Goal: Information Seeking & Learning: Learn about a topic

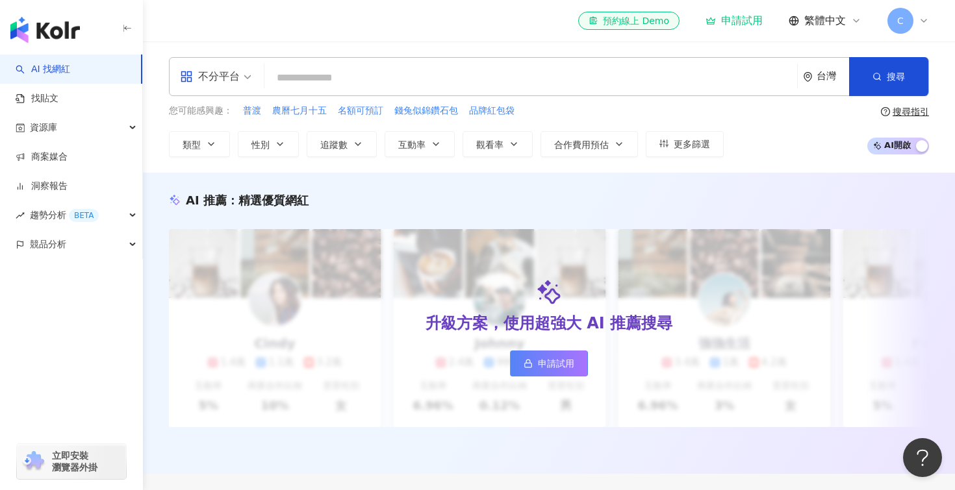
click at [739, 21] on div "申請試用" at bounding box center [733, 20] width 57 height 13
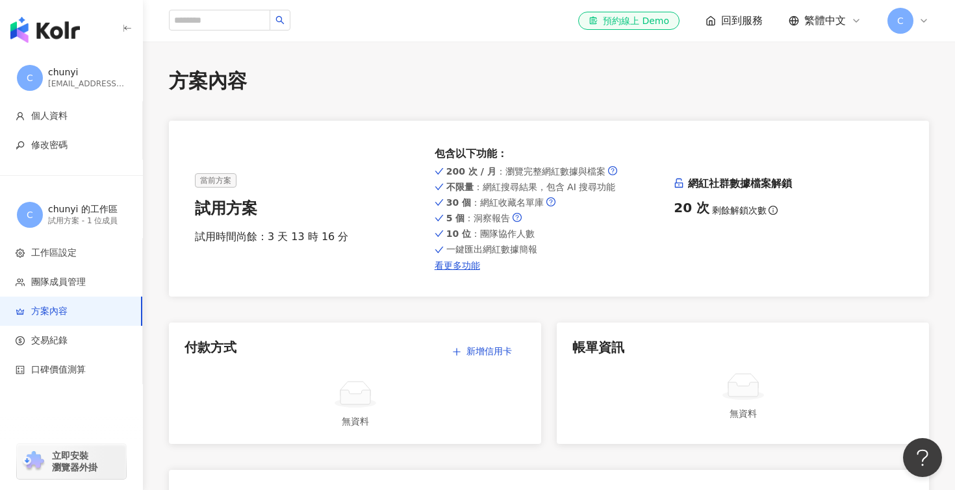
click at [73, 34] on img "button" at bounding box center [44, 30] width 69 height 26
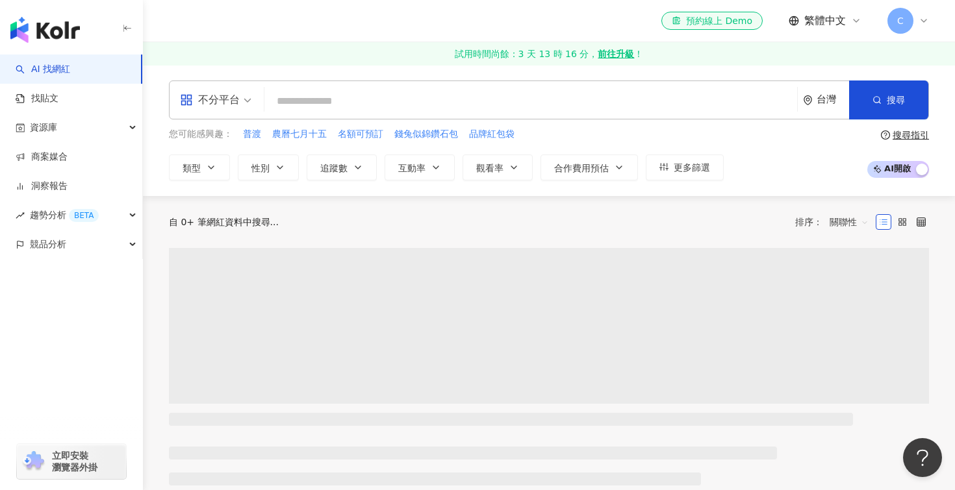
click at [234, 101] on div "不分平台" at bounding box center [210, 100] width 60 height 21
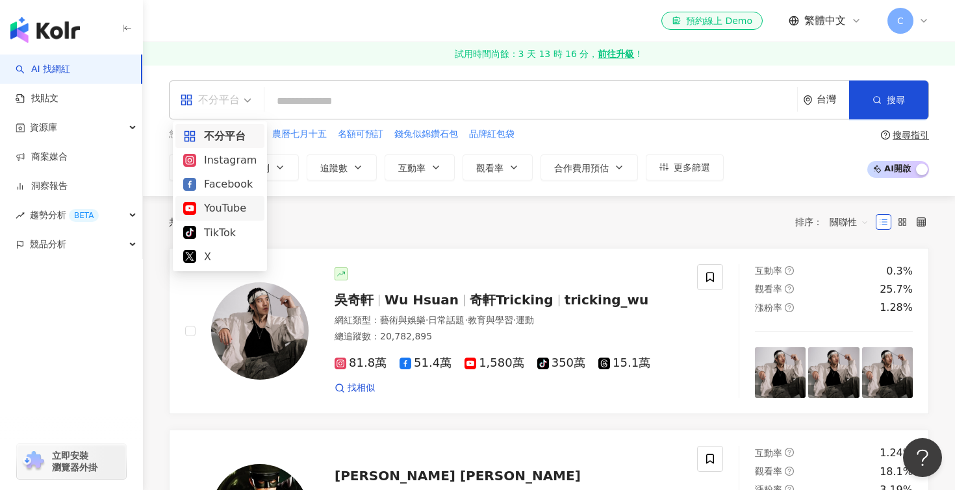
click at [227, 209] on div "YouTube" at bounding box center [219, 208] width 73 height 16
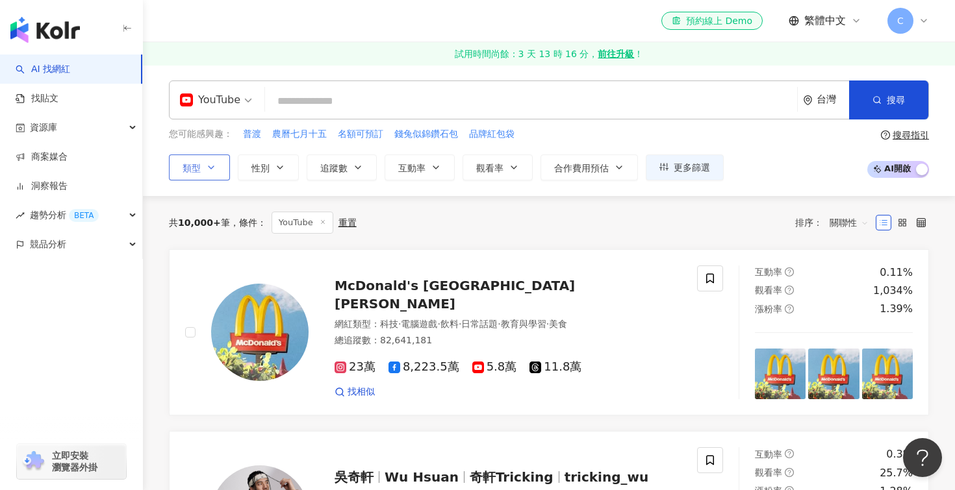
click at [210, 171] on icon "button" at bounding box center [211, 167] width 10 height 10
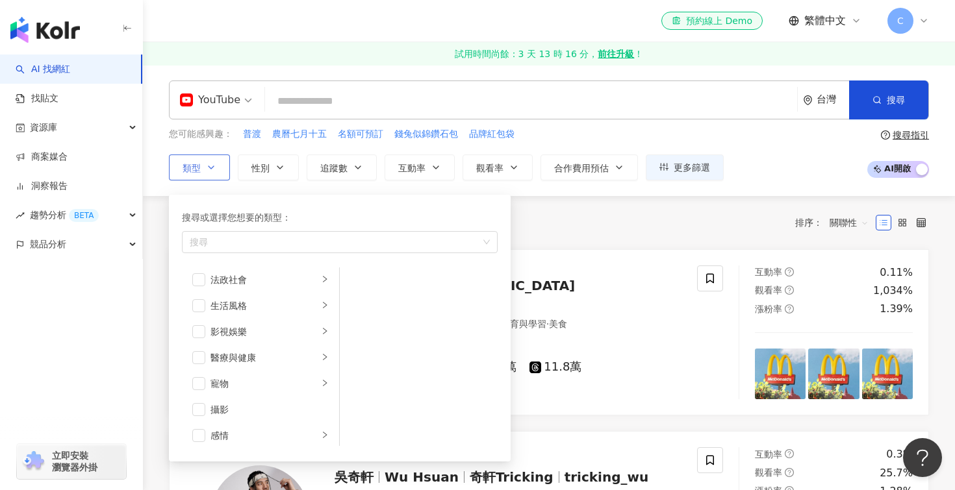
scroll to position [260, 0]
click at [229, 249] on div "搜尋" at bounding box center [340, 242] width 316 height 22
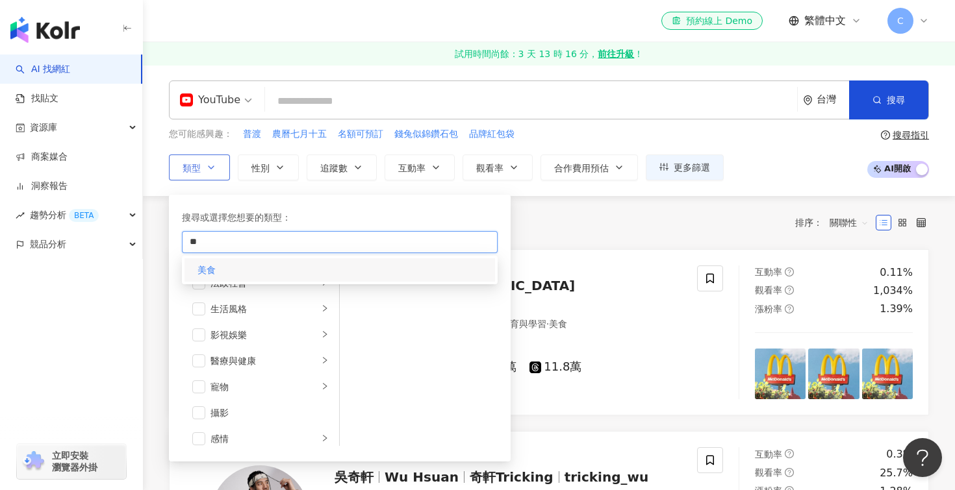
type input "**"
click at [244, 270] on div "美食" at bounding box center [339, 270] width 310 height 23
click at [194, 272] on div "美食" at bounding box center [339, 270] width 310 height 23
click at [227, 270] on div "美食" at bounding box center [339, 270] width 310 height 23
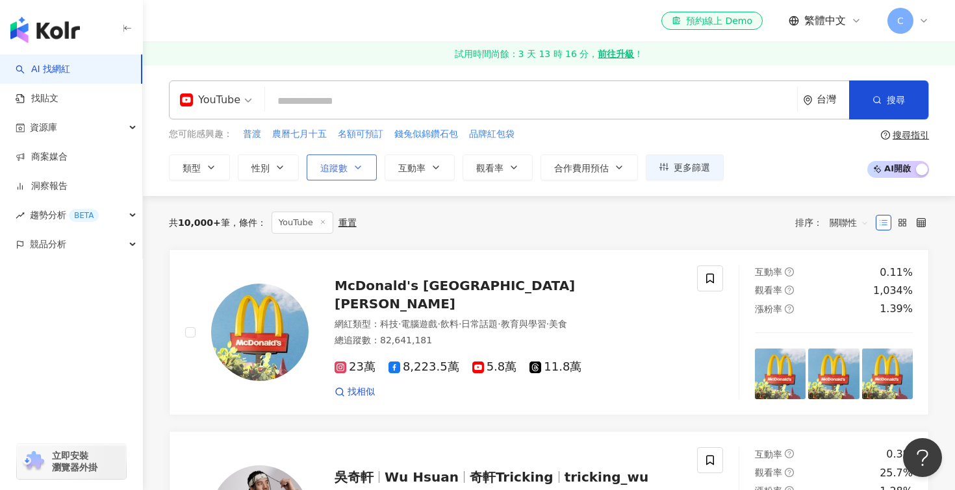
click at [342, 169] on span "追蹤數" at bounding box center [333, 168] width 27 height 10
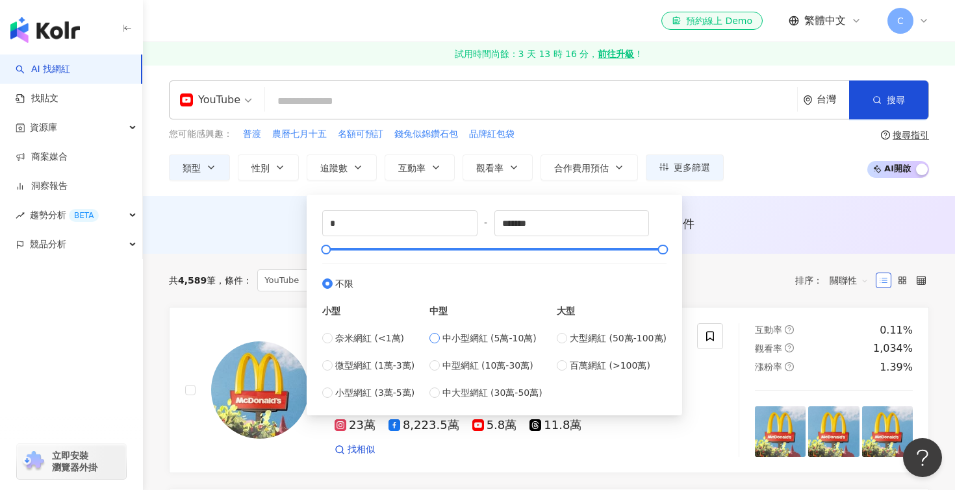
type input "*****"
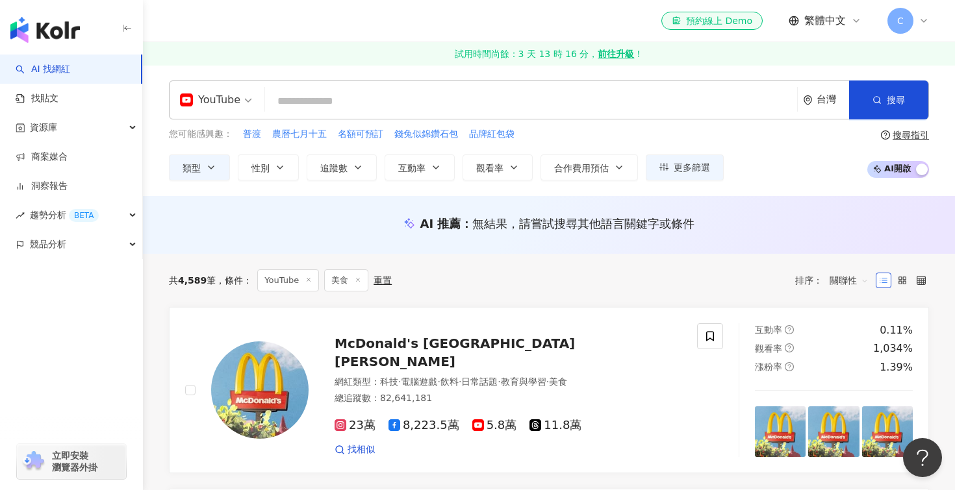
click at [729, 237] on div "AI 推薦 ： 無結果，請嘗試搜尋其他語言關鍵字或條件" at bounding box center [549, 228] width 812 height 24
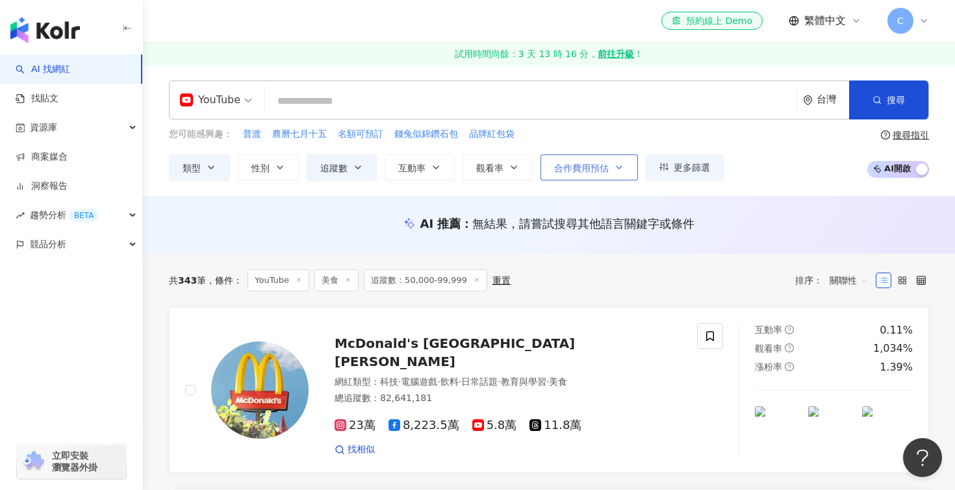
click at [590, 167] on span "合作費用預估" at bounding box center [581, 168] width 55 height 10
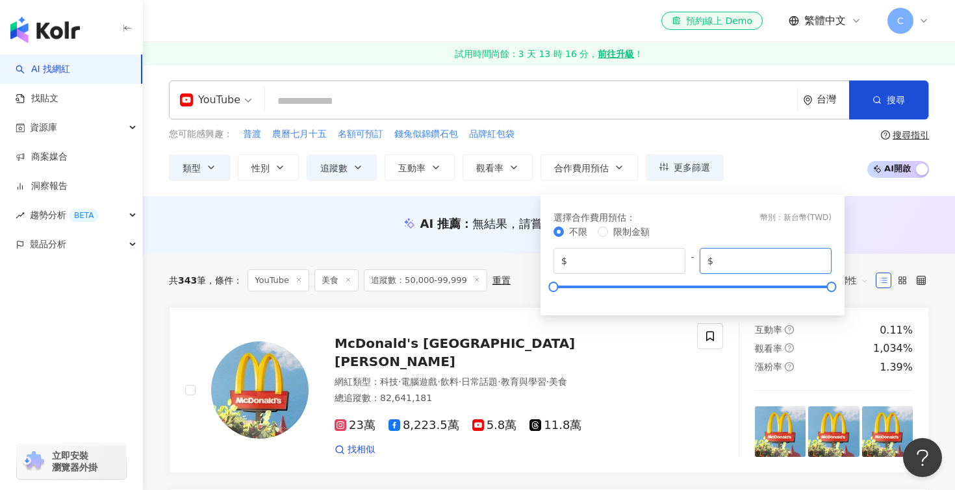
drag, startPoint x: 757, startPoint y: 260, endPoint x: 701, endPoint y: 258, distance: 55.9
click at [701, 258] on span "$ *******" at bounding box center [766, 261] width 132 height 26
type input "*****"
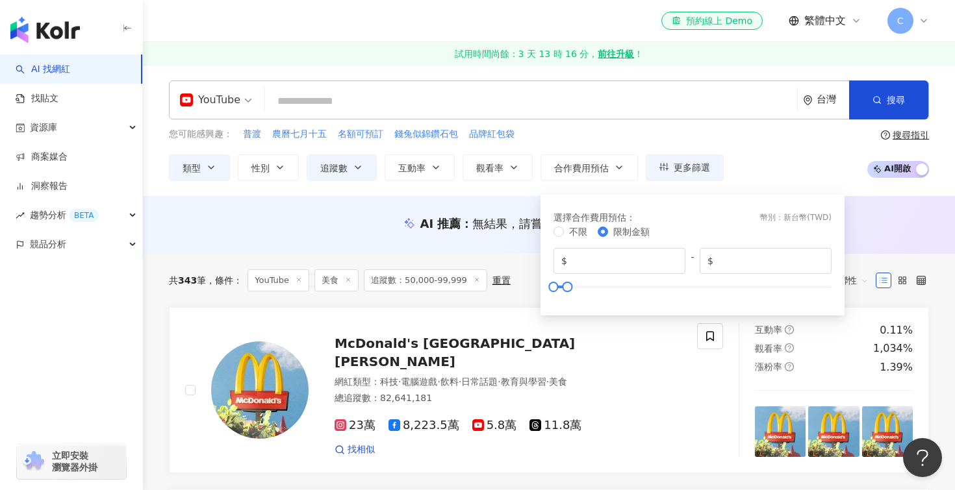
click at [748, 183] on div "YouTube 台灣 搜尋 您可能感興趣： 普渡 農曆七月十五 名額可預訂 錢兔似錦鑽石包 品牌紅包袋 類型 性別 追蹤數 互動率 觀看率 合作費用預估 更多…" at bounding box center [549, 130] width 812 height 131
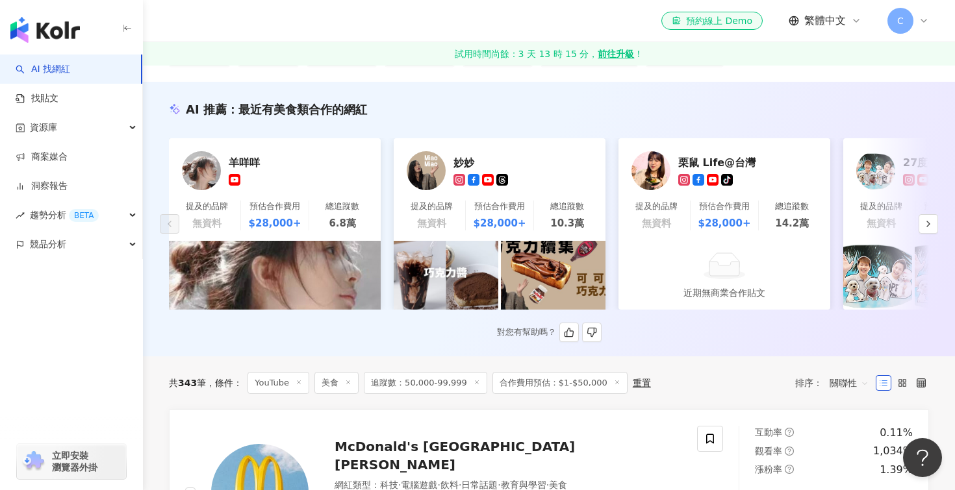
scroll to position [113, 0]
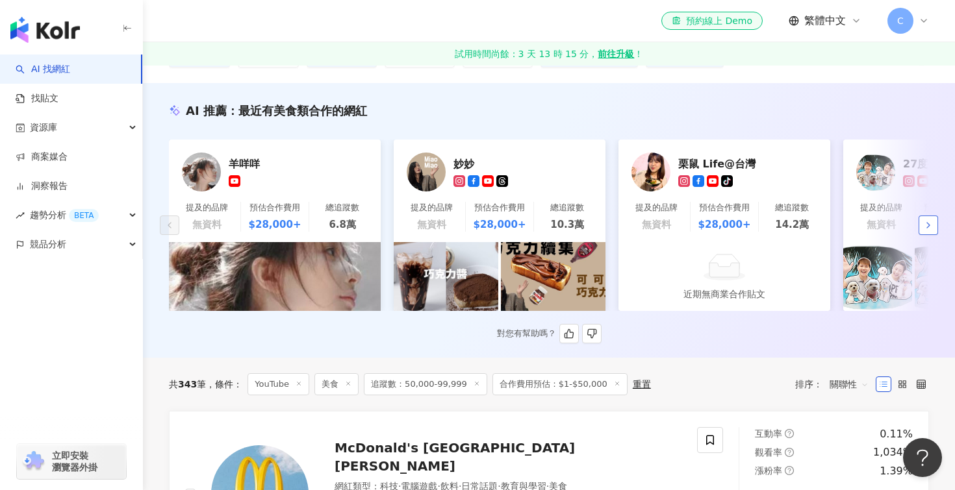
click at [928, 223] on icon "button" at bounding box center [928, 225] width 10 height 10
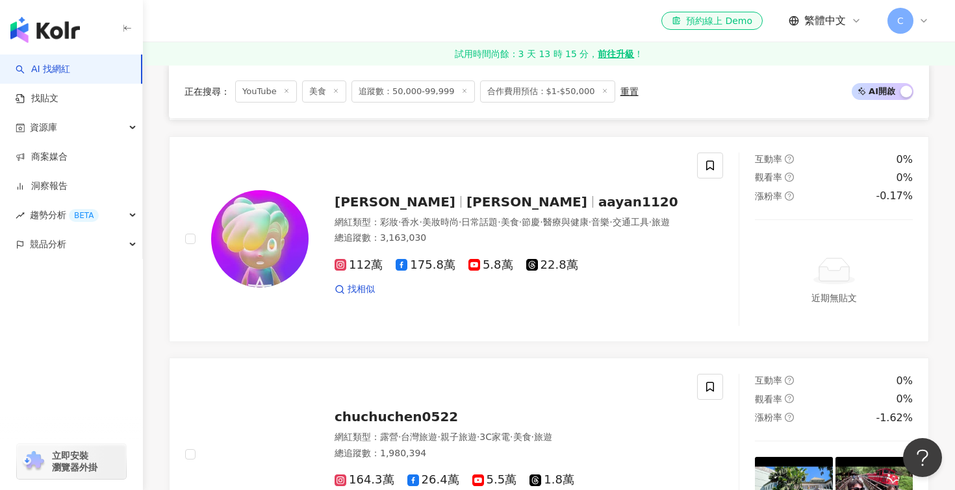
scroll to position [1101, 0]
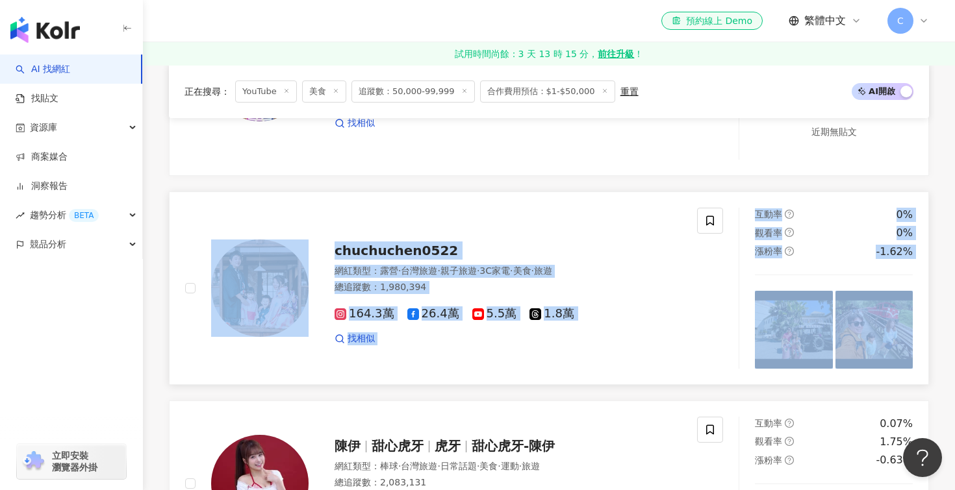
click at [467, 247] on div "chuchuchen0522" at bounding box center [508, 251] width 347 height 18
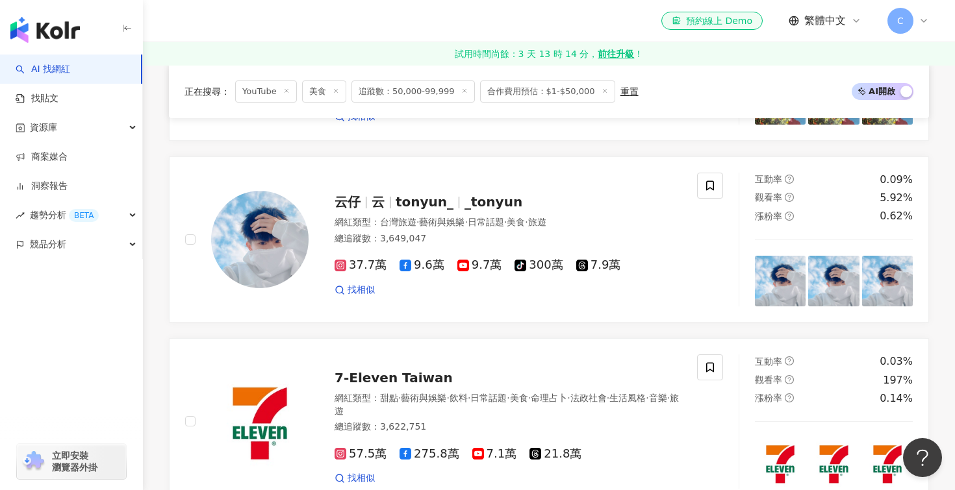
scroll to position [0, 0]
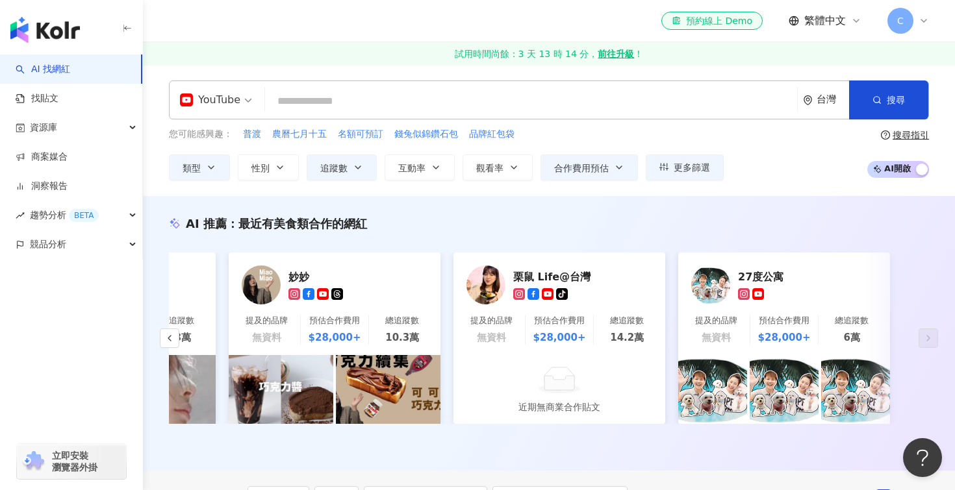
click at [490, 109] on input "search" at bounding box center [531, 101] width 522 height 25
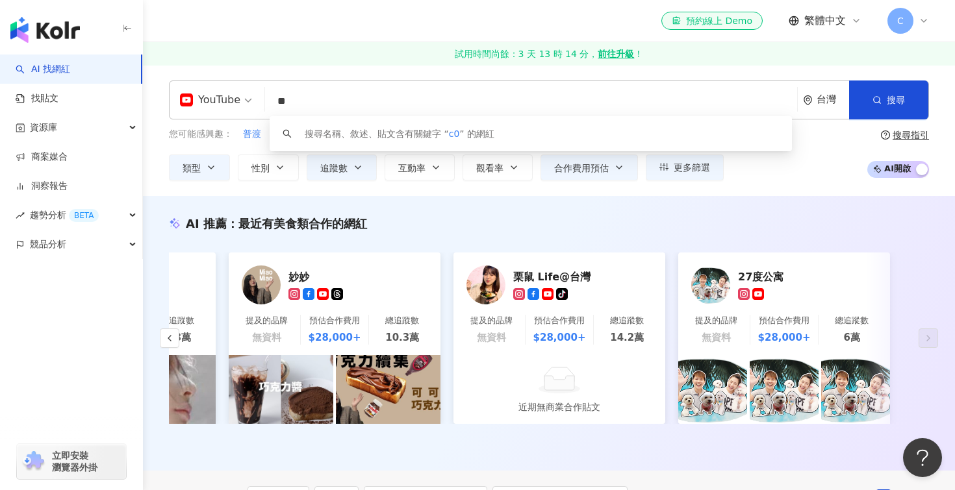
type input "*"
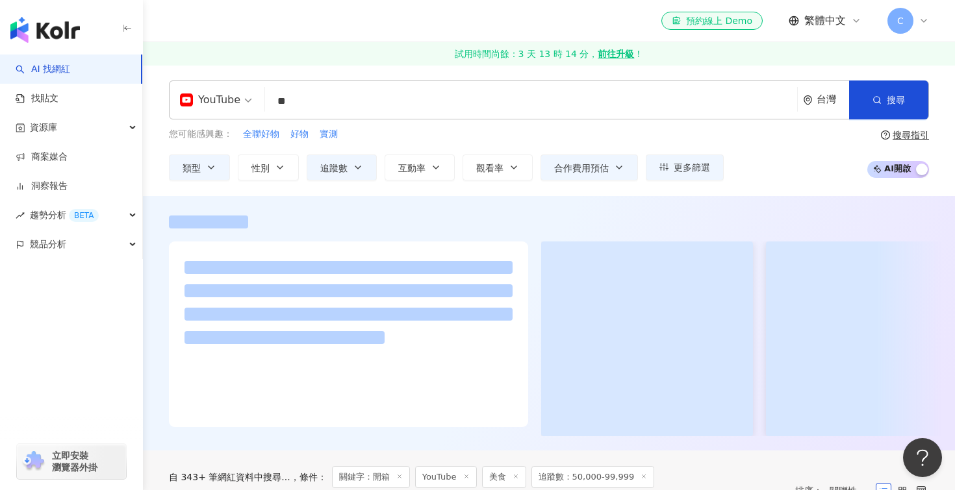
click at [155, 194] on div "YouTube ** 台灣 搜尋 079ce8df-1847-4a58-b790-0327627baac6 934ab17b-77b1-4232-a39a-2…" at bounding box center [549, 130] width 812 height 131
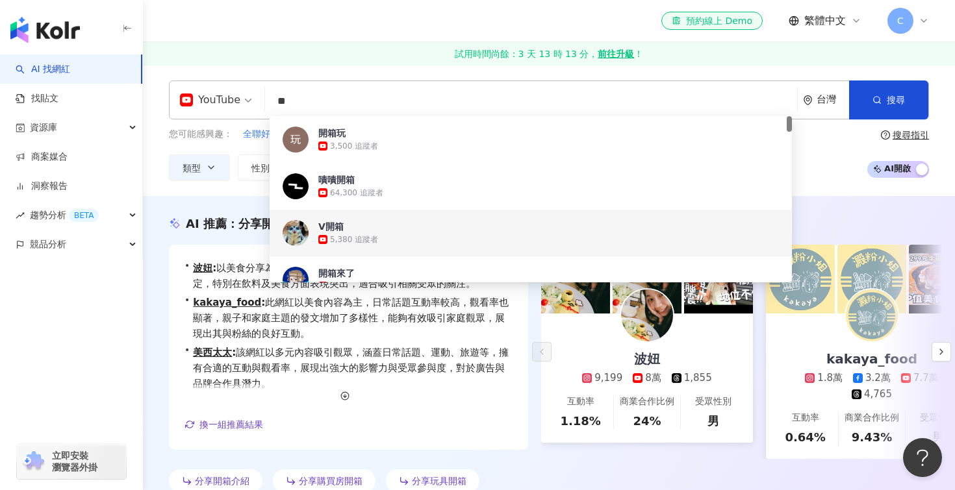
click at [321, 104] on input "**" at bounding box center [531, 101] width 522 height 25
click at [164, 411] on div "AI 推薦 ： 分享開箱心得的網紅 • 波妞 : 以美食分享為主，內容涵蓋旅遊、開箱及個人心得，平均互動率穩定，特別在飲料及美食方面表現突出，適合吸引相關受眾…" at bounding box center [549, 357] width 812 height 283
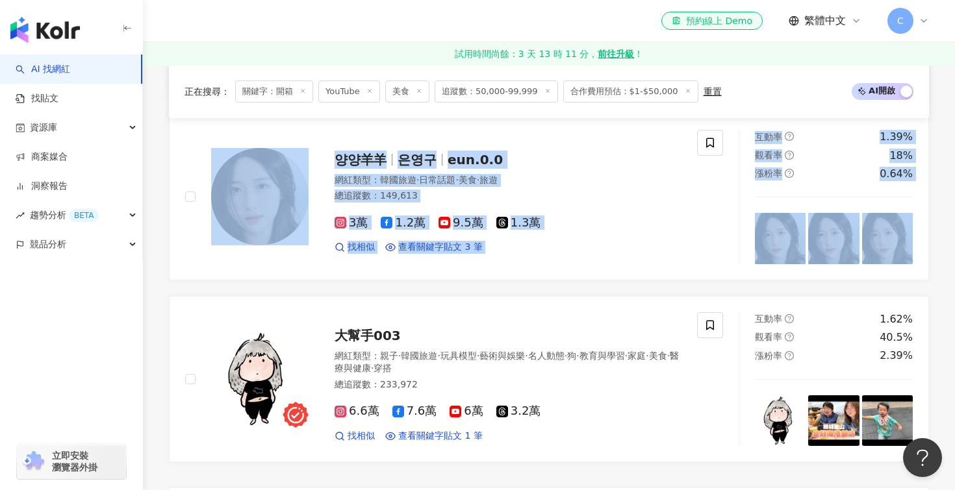
scroll to position [2968, 0]
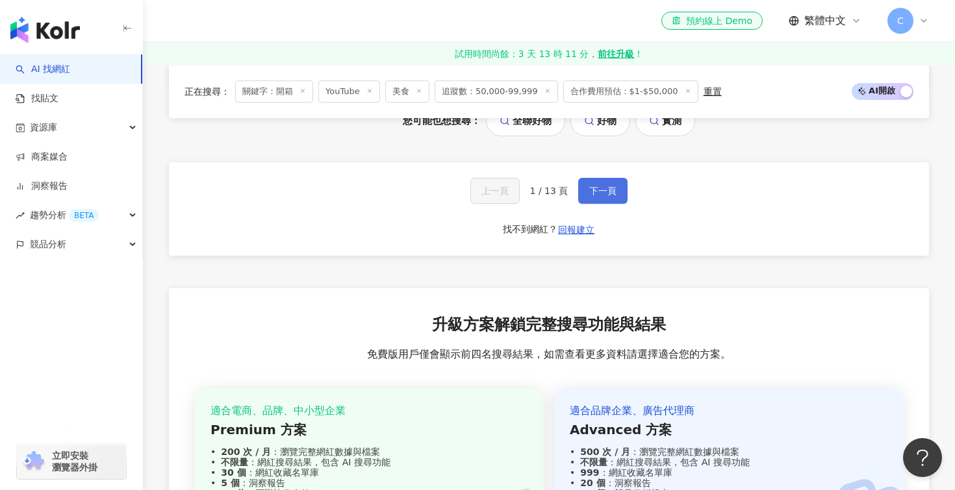
click at [596, 202] on button "下一頁" at bounding box center [602, 191] width 49 height 26
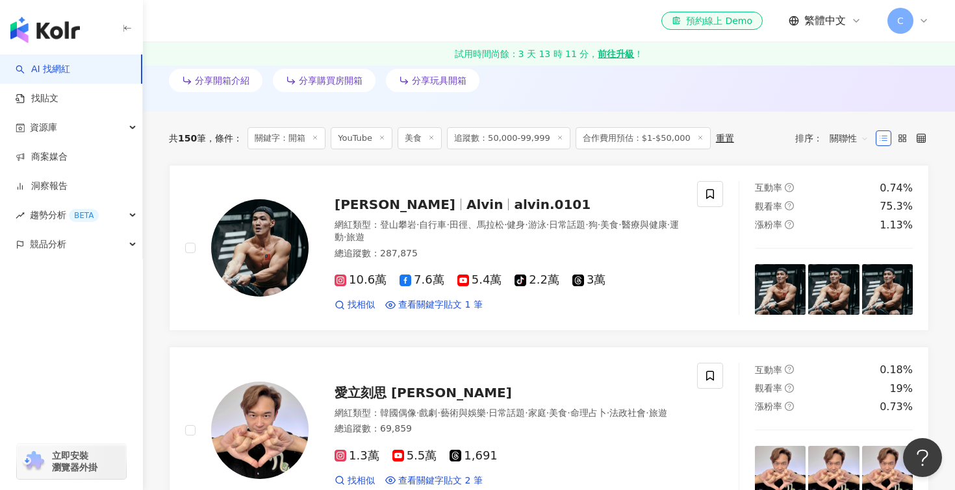
scroll to position [0, 0]
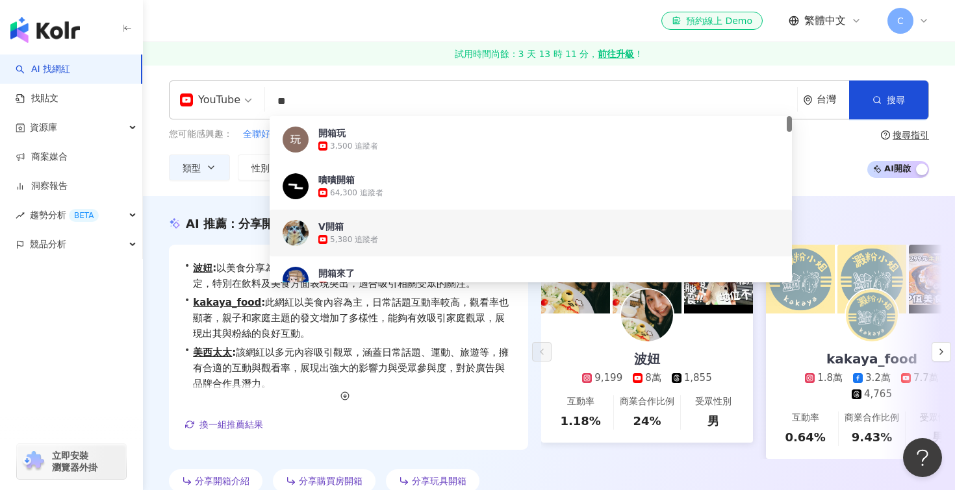
click at [480, 99] on input "**" at bounding box center [531, 101] width 522 height 25
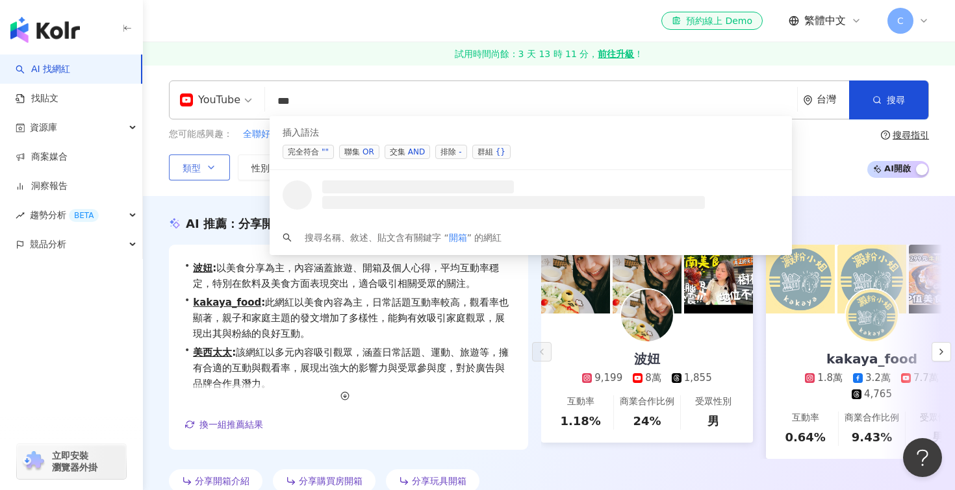
type input "**"
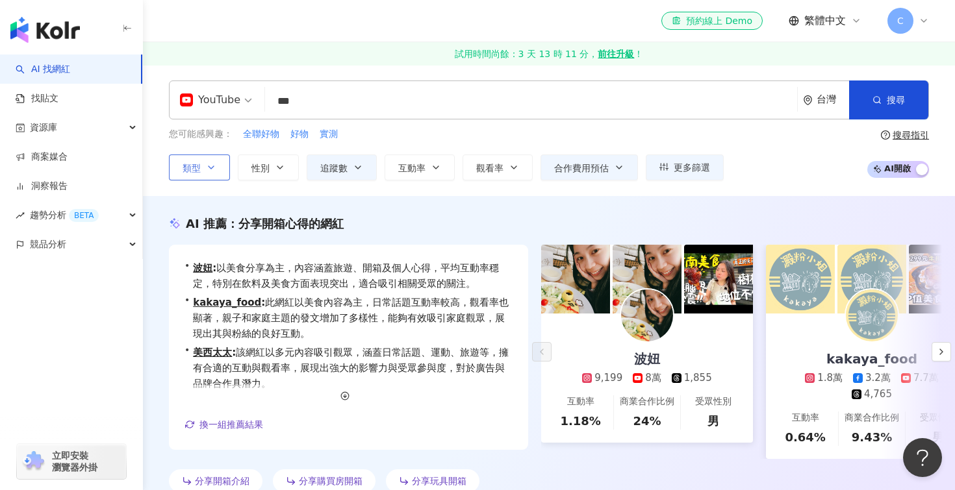
click at [213, 173] on button "類型" at bounding box center [199, 168] width 61 height 26
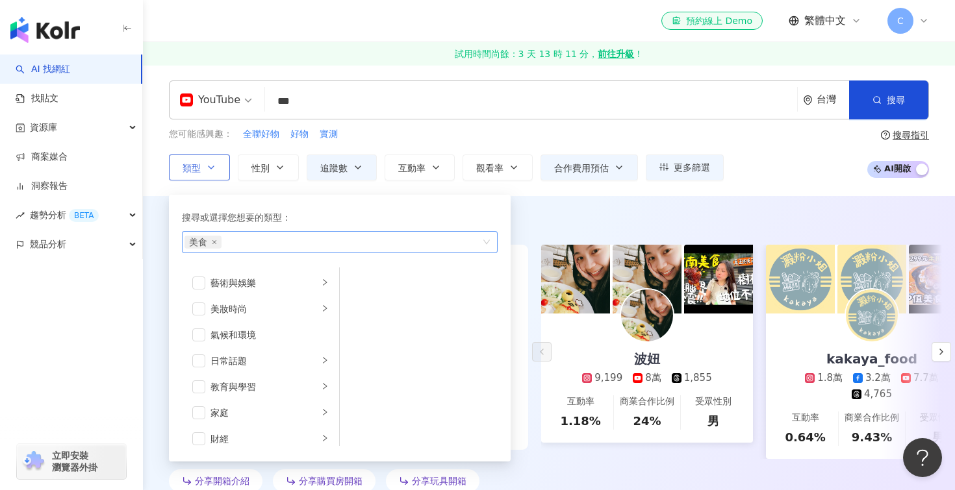
click at [256, 244] on div "美食" at bounding box center [332, 242] width 297 height 13
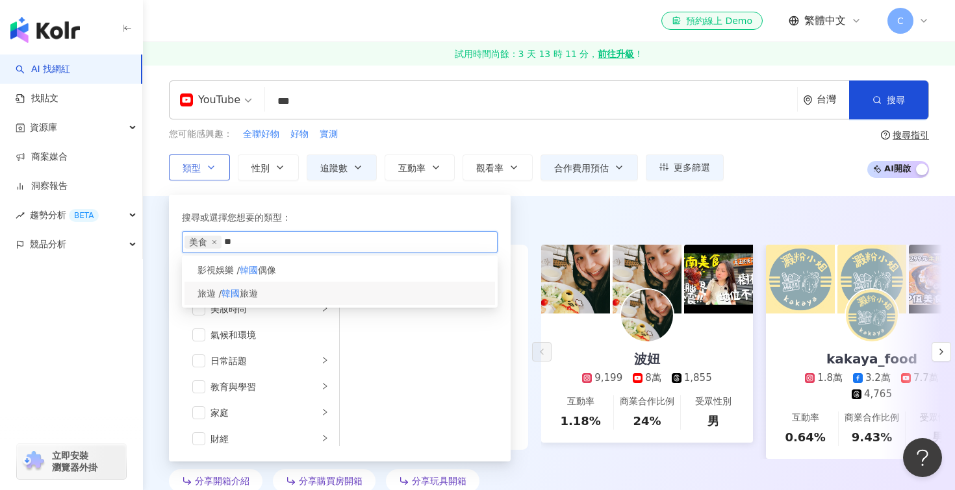
type input "**"
click at [253, 301] on div "旅遊 / 韓國 旅遊" at bounding box center [339, 293] width 310 height 23
click at [537, 190] on div "YouTube ** 台灣 搜尋 searchOperator 插入語法 完全符合 "" 聯集 OR 交集 AND 排除 - 群組 {} 搜尋名稱、敘述、貼文…" at bounding box center [549, 130] width 812 height 131
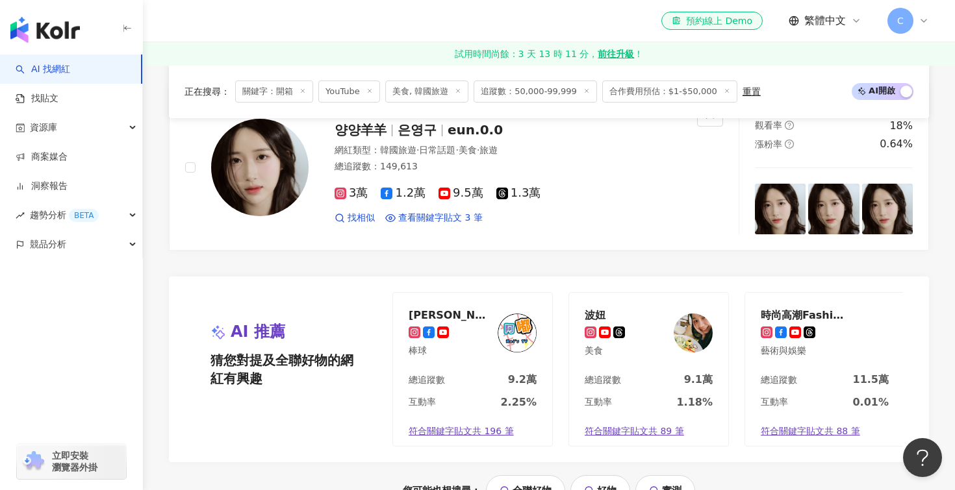
scroll to position [2856, 0]
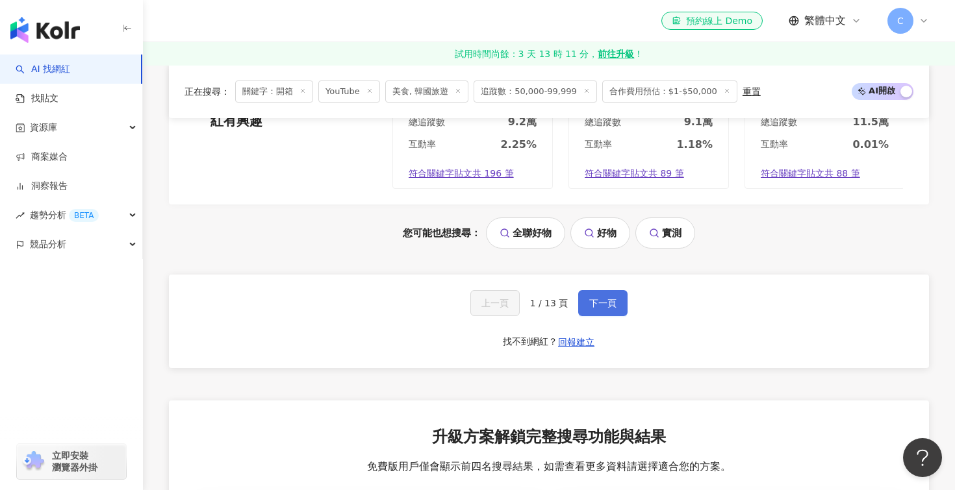
click at [599, 307] on span "下一頁" at bounding box center [602, 303] width 27 height 10
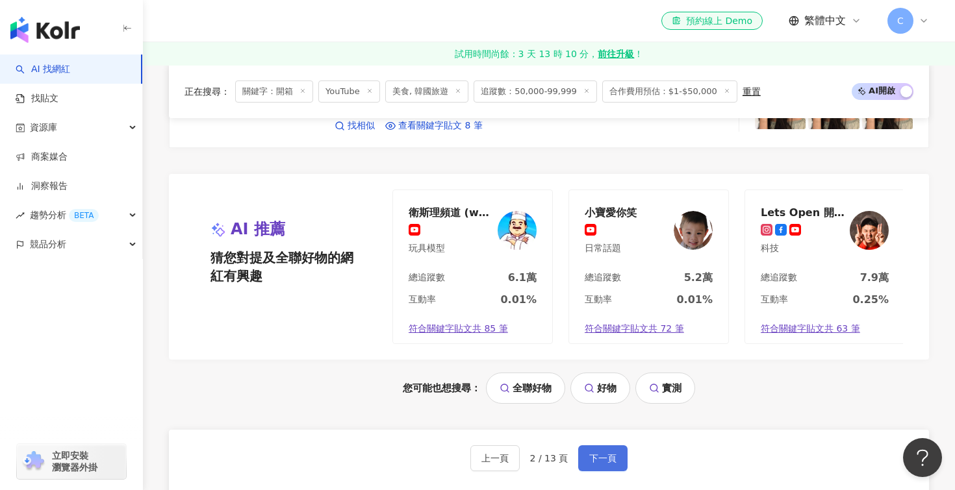
scroll to position [2655, 0]
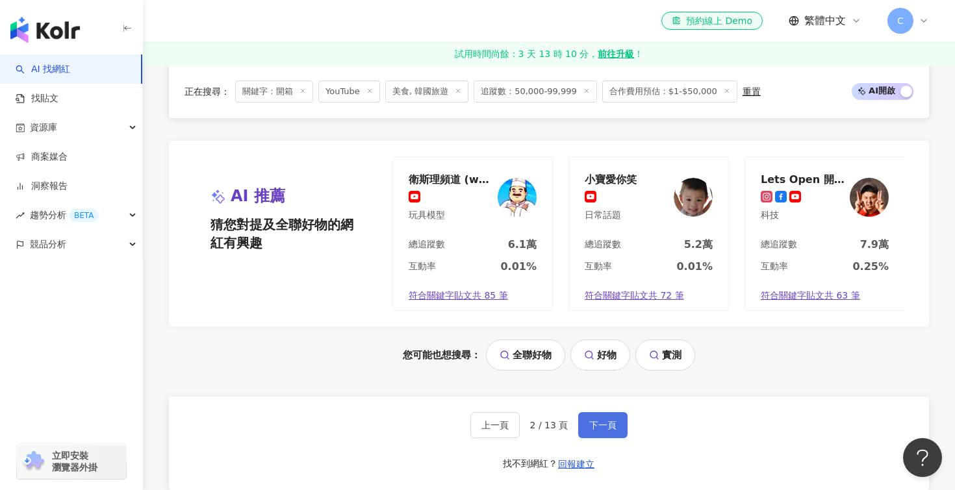
click at [608, 420] on span "下一頁" at bounding box center [602, 425] width 27 height 10
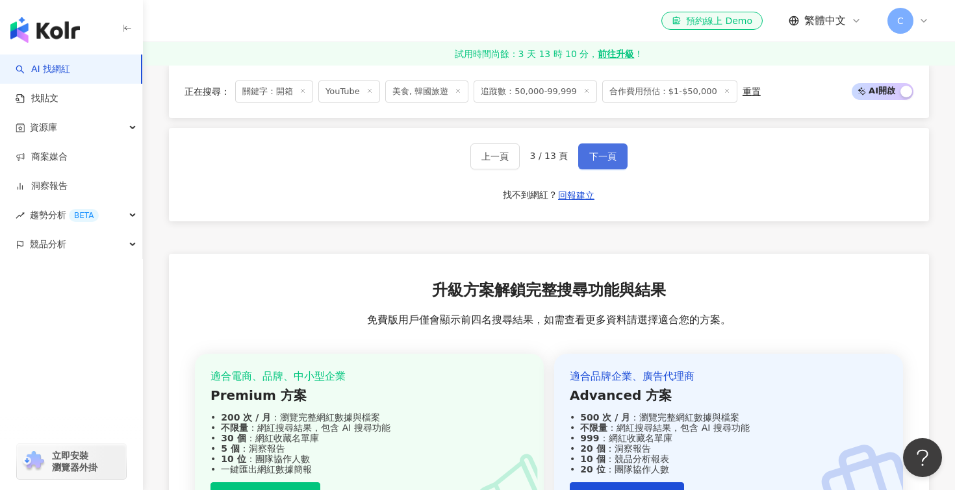
scroll to position [2823, 0]
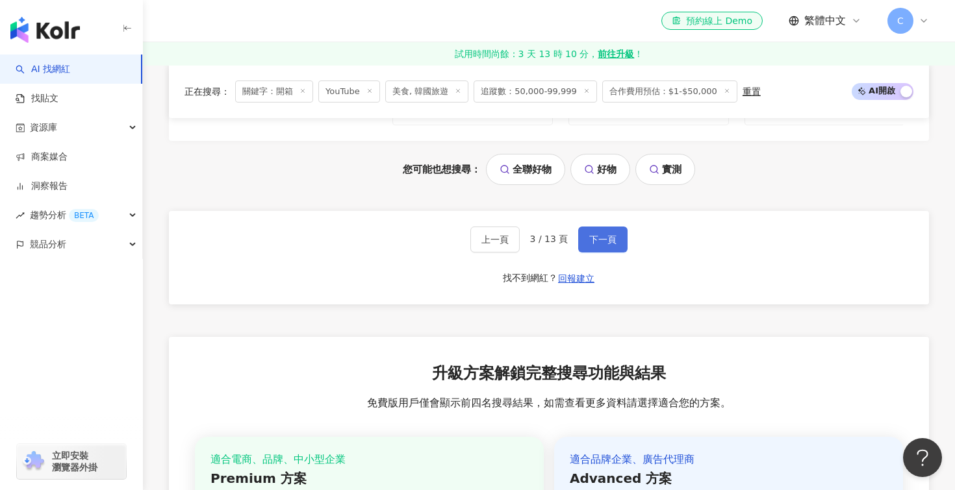
click at [608, 235] on span "下一頁" at bounding box center [602, 239] width 27 height 10
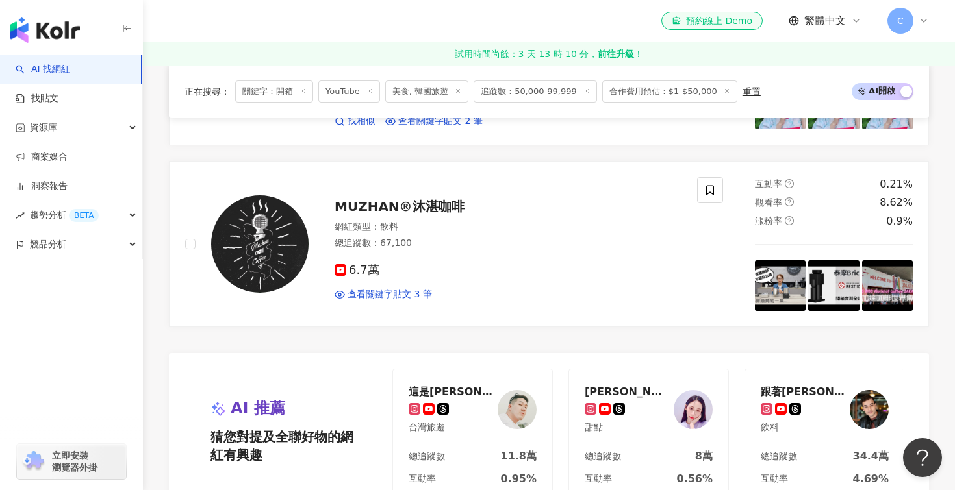
scroll to position [2618, 0]
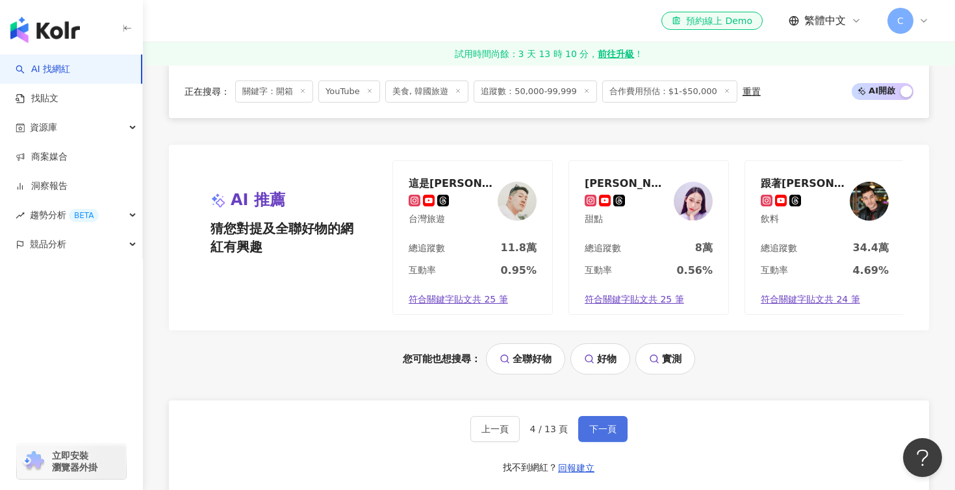
click at [610, 435] on span "下一頁" at bounding box center [602, 429] width 27 height 10
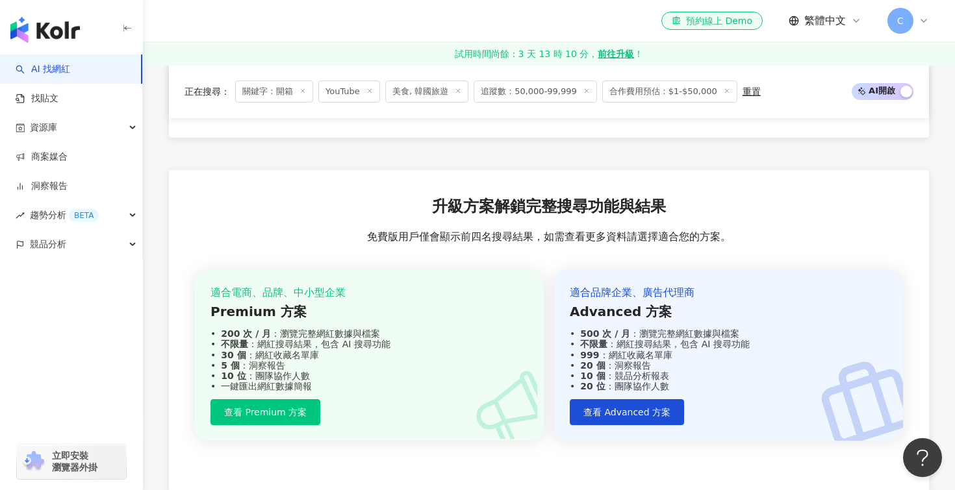
scroll to position [2846, 0]
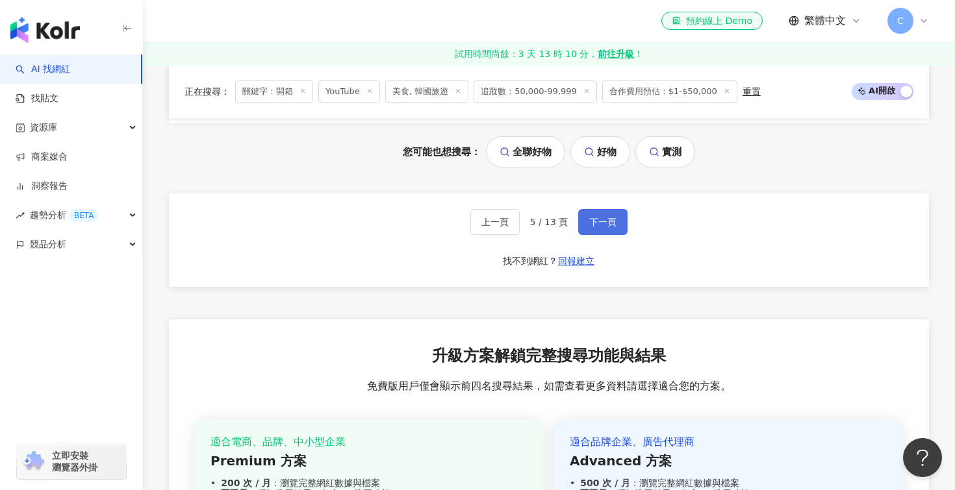
click at [613, 217] on span "下一頁" at bounding box center [602, 222] width 27 height 10
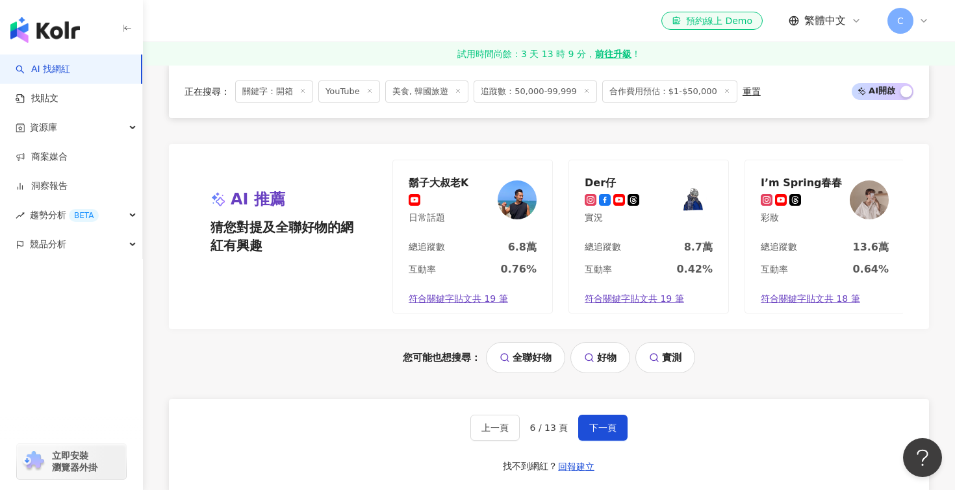
scroll to position [2644, 0]
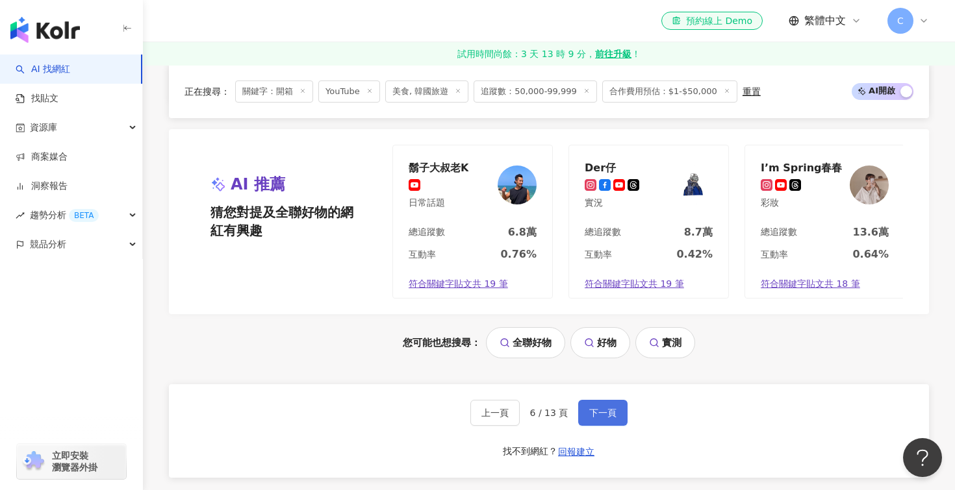
click at [591, 421] on button "下一頁" at bounding box center [602, 413] width 49 height 26
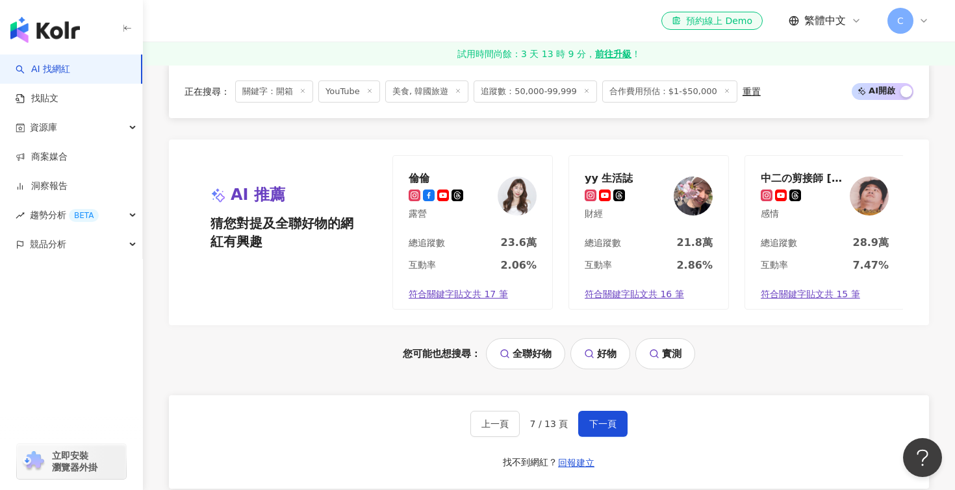
scroll to position [2622, 0]
click at [618, 437] on button "下一頁" at bounding box center [602, 425] width 49 height 26
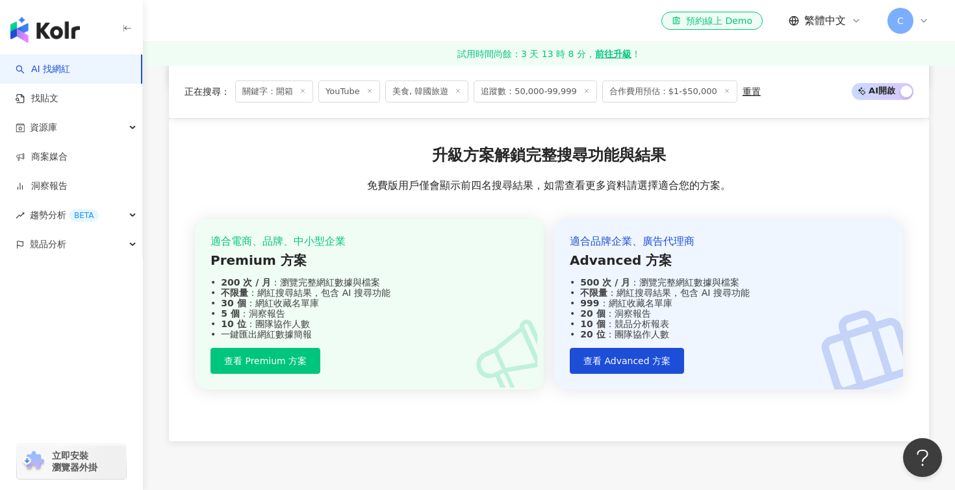
scroll to position [2926, 0]
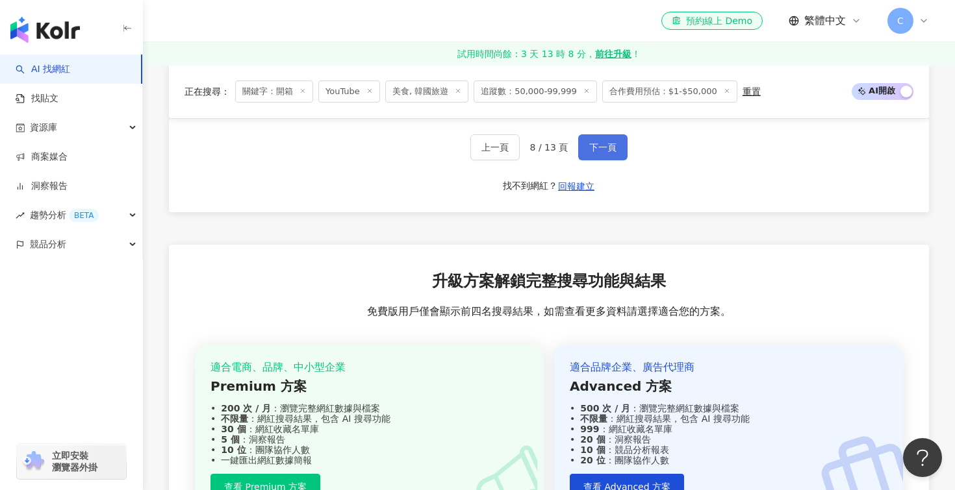
click at [600, 145] on span "下一頁" at bounding box center [602, 147] width 27 height 10
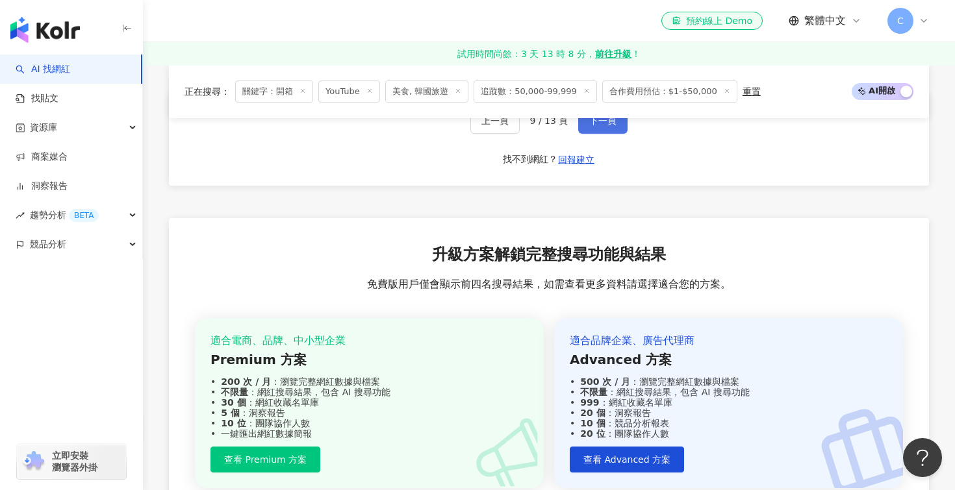
click at [600, 131] on button "下一頁" at bounding box center [602, 121] width 49 height 26
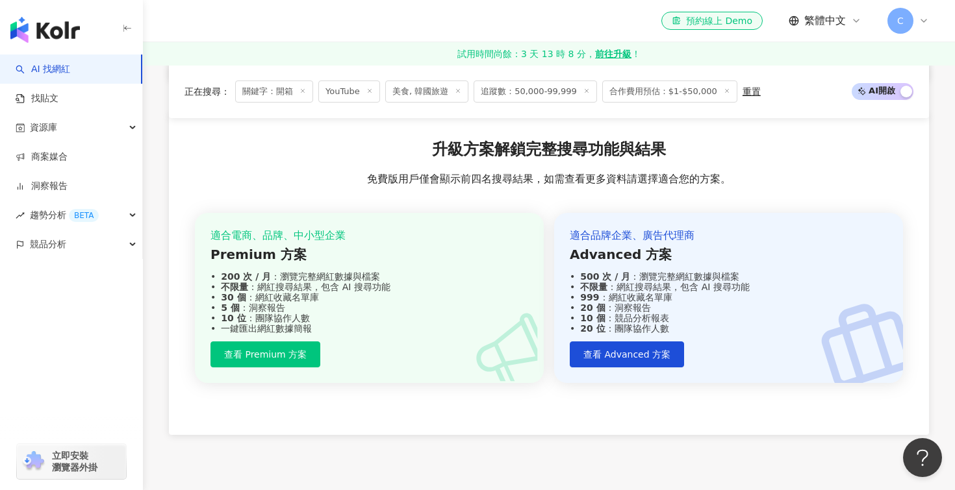
scroll to position [2900, 0]
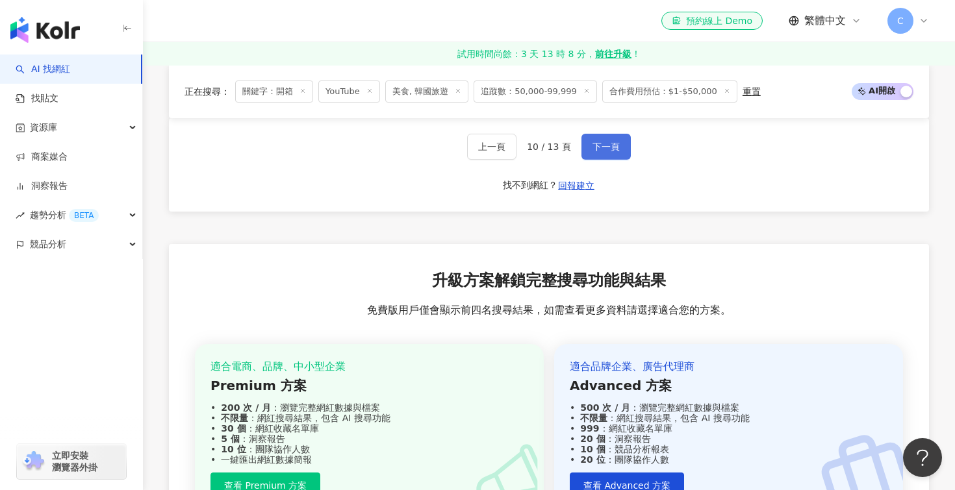
click at [604, 142] on span "下一頁" at bounding box center [605, 147] width 27 height 10
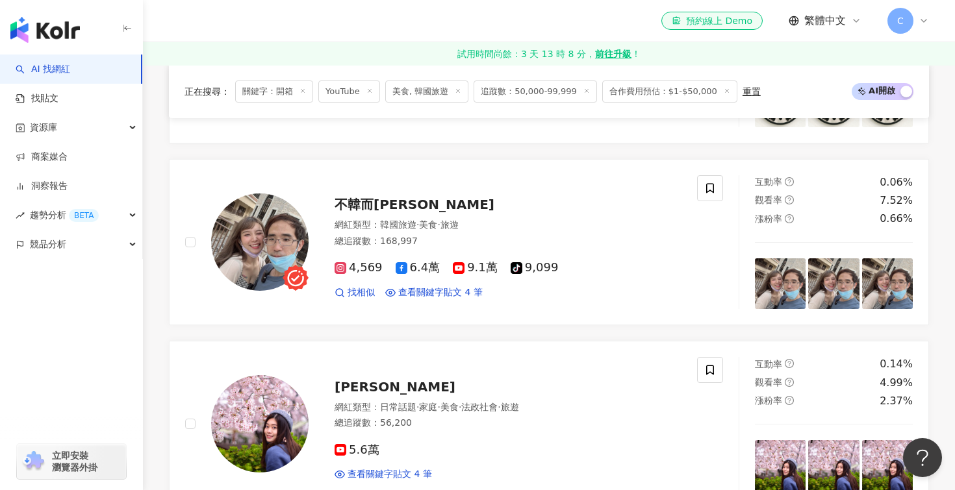
scroll to position [2046, 0]
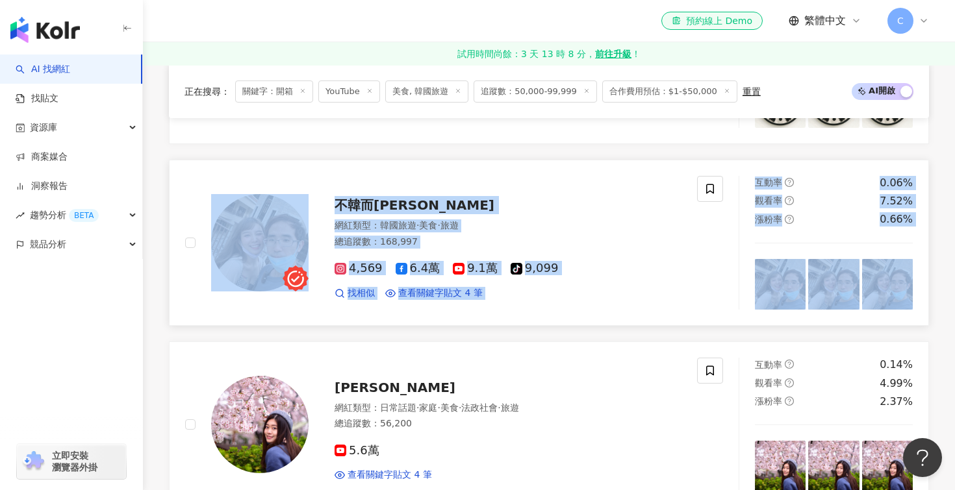
click at [441, 201] on div "不韓而栗BHEC" at bounding box center [508, 205] width 347 height 18
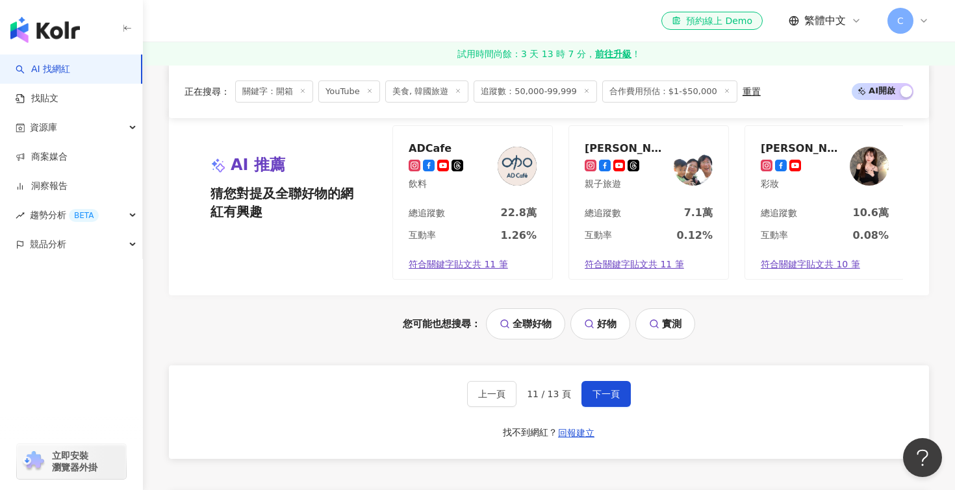
scroll to position [2872, 0]
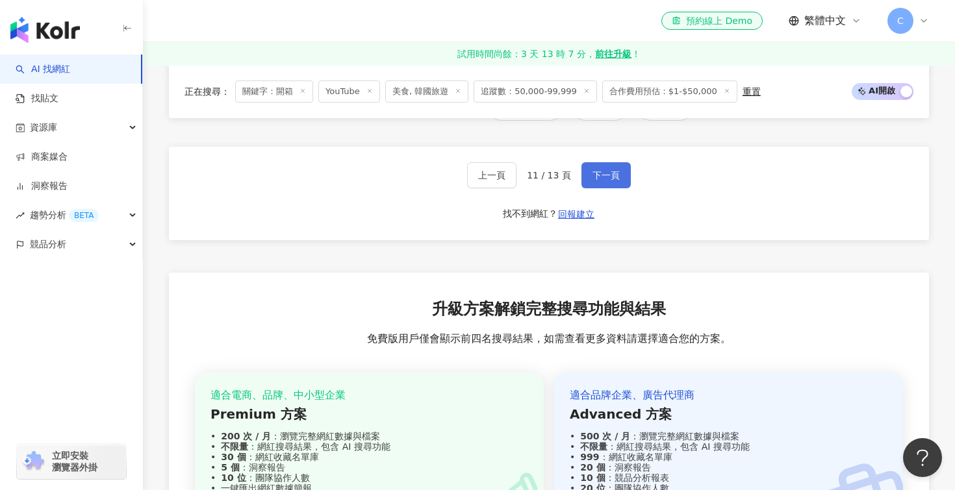
click at [608, 182] on button "下一頁" at bounding box center [605, 175] width 49 height 26
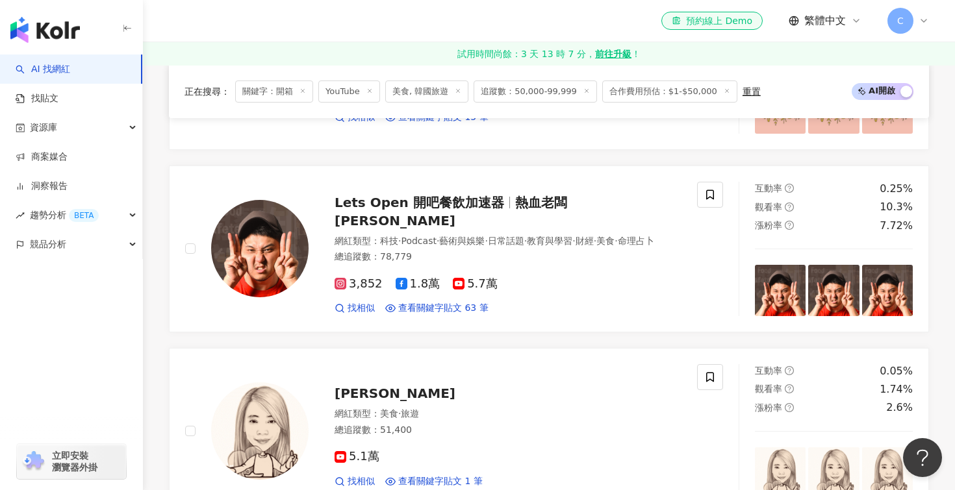
scroll to position [1826, 0]
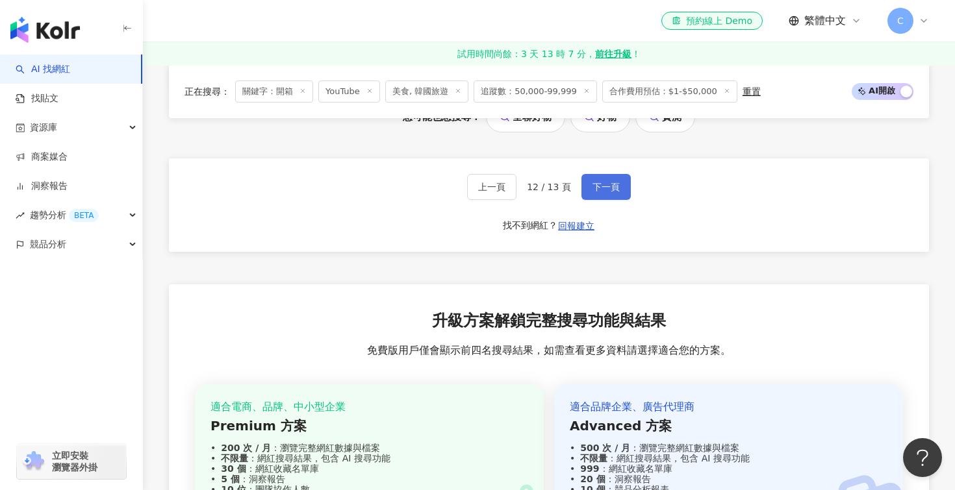
click at [608, 183] on span "下一頁" at bounding box center [605, 187] width 27 height 10
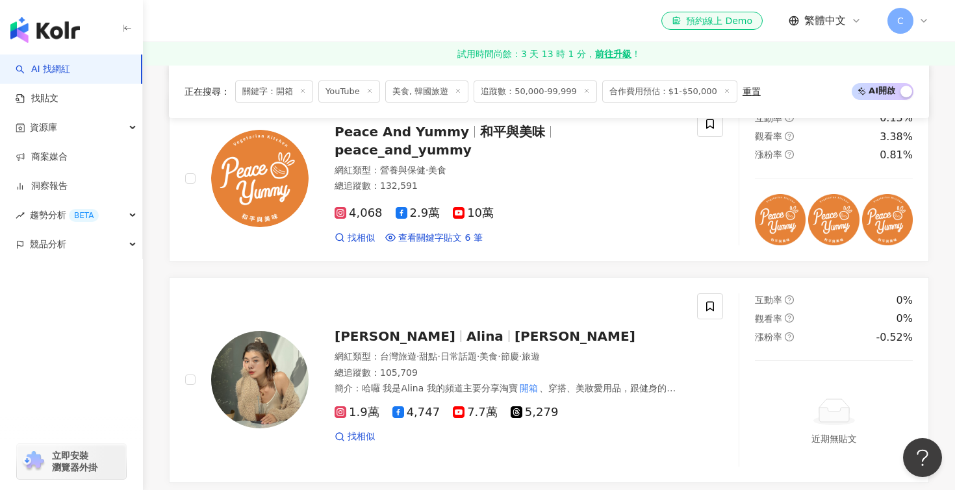
scroll to position [0, 0]
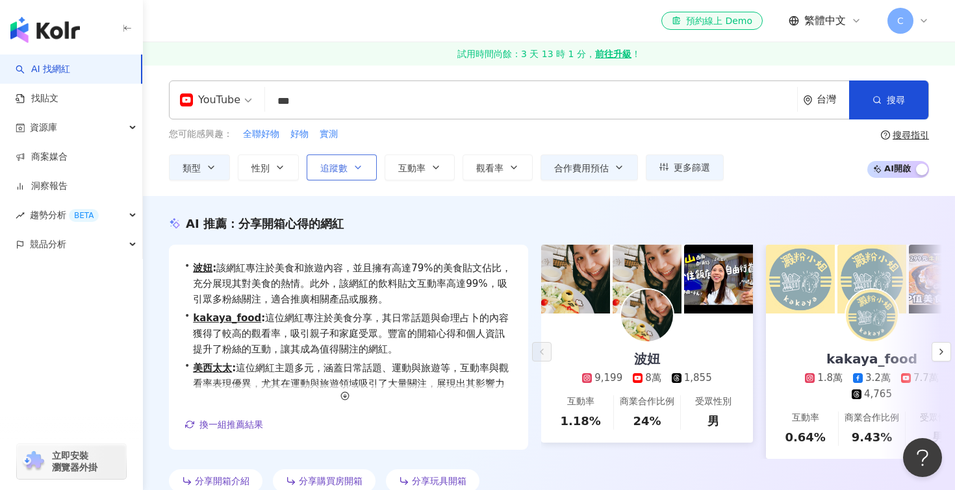
click at [343, 169] on span "追蹤數" at bounding box center [333, 168] width 27 height 10
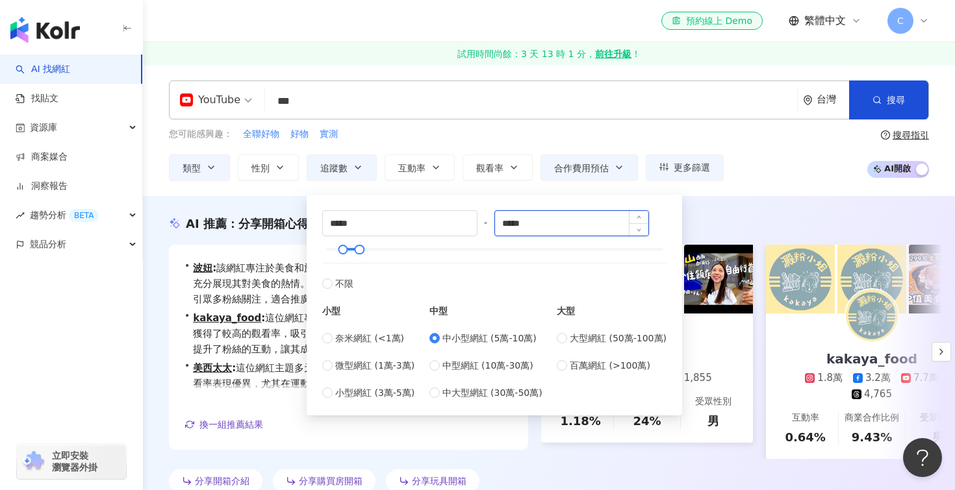
drag, startPoint x: 551, startPoint y: 222, endPoint x: 503, endPoint y: 214, distance: 48.7
click at [503, 214] on input "*****" at bounding box center [572, 223] width 154 height 25
type input "******"
click at [720, 214] on div "AI 推薦 ： 分享開箱心得的網紅 • 波妞 : 該網紅專注於美食和旅遊內容，並且擁有高達79%的美食貼文佔比，充分展現其對美食的熱情。此外，該網紅的飲料貼文…" at bounding box center [549, 354] width 812 height 316
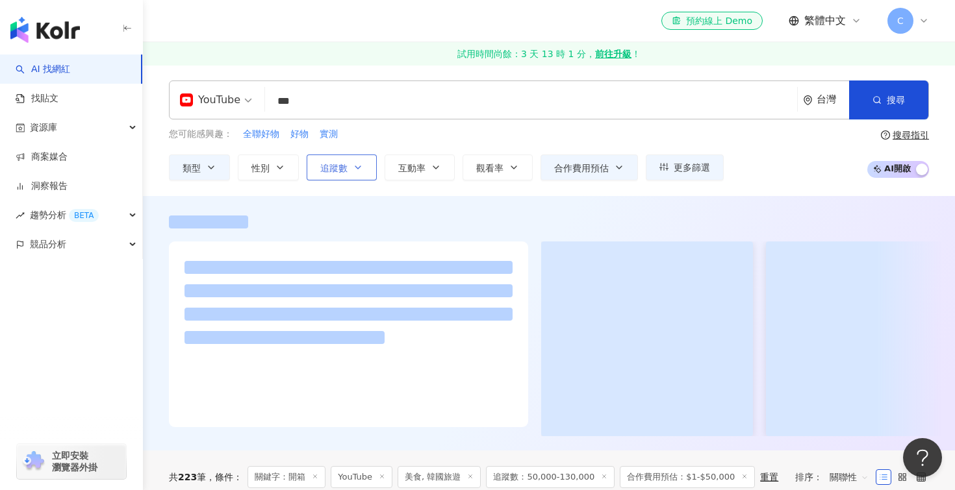
click at [360, 170] on icon "button" at bounding box center [358, 167] width 10 height 10
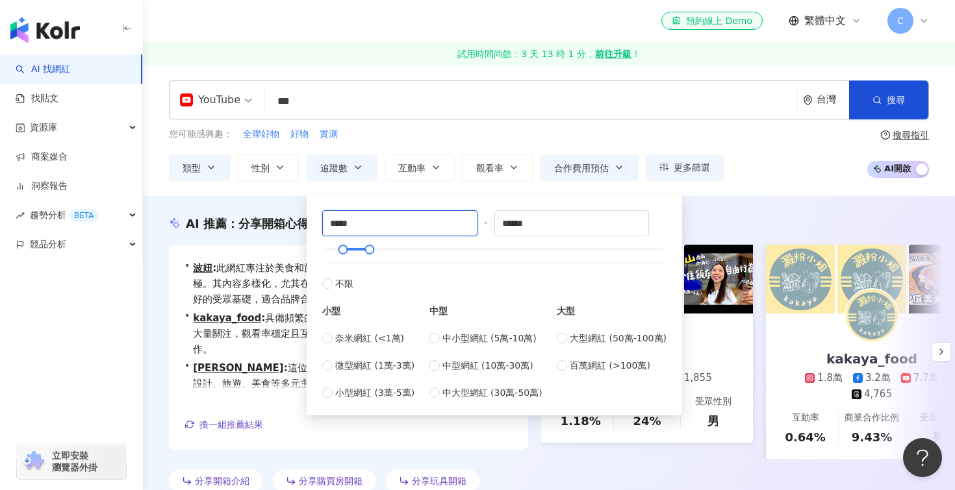
drag, startPoint x: 359, startPoint y: 227, endPoint x: 317, endPoint y: 218, distance: 43.1
click at [317, 218] on div "***** - ****** 不限 小型 奈米網紅 (<1萬) 微型網紅 (1萬-3萬) 小型網紅 (3萬-5萬) 中型 中小型網紅 (5萬-10萬) 中型網…" at bounding box center [494, 305] width 360 height 205
type input "******"
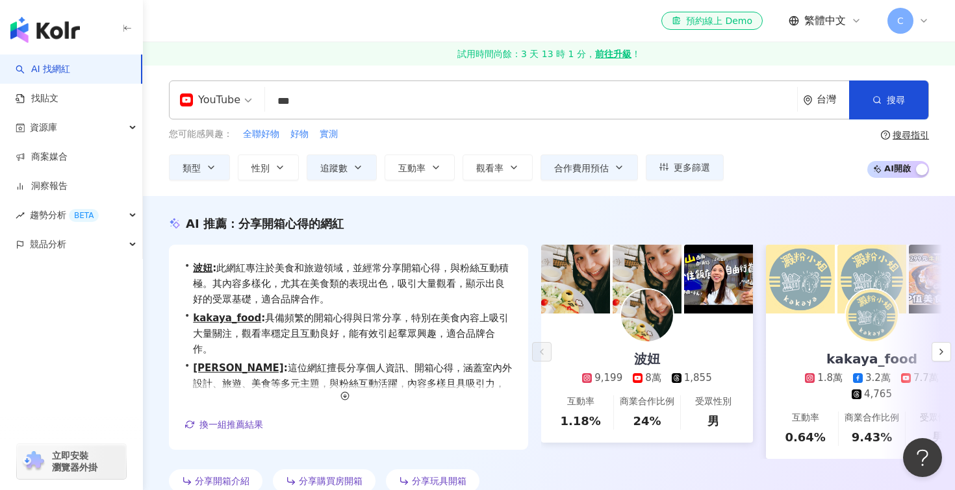
click at [710, 212] on div "AI 推薦 ： 分享開箱心得的網紅 • 波妞 : 此網紅專注於美食和旅遊領域，並經常分享開箱心得，與粉絲互動積極。其內容多樣化，尤其在美食類的表現出色，吸引大…" at bounding box center [549, 354] width 812 height 316
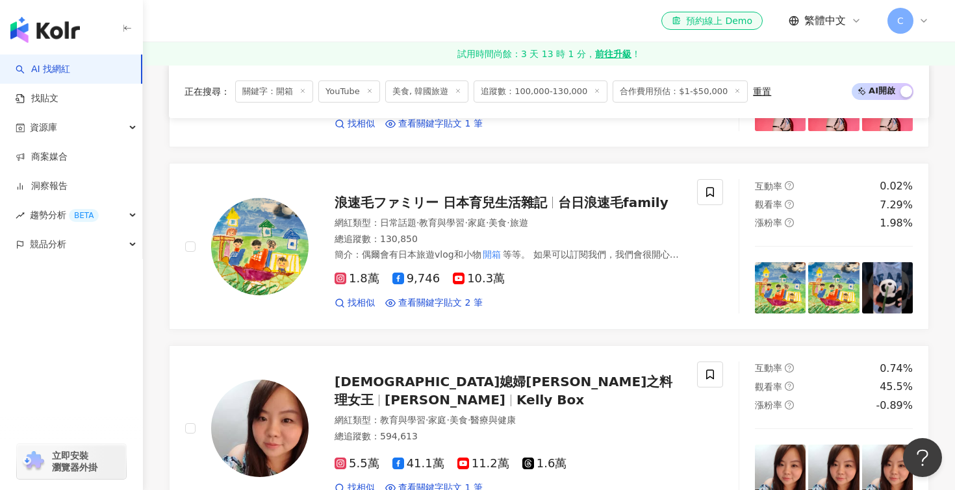
scroll to position [616, 0]
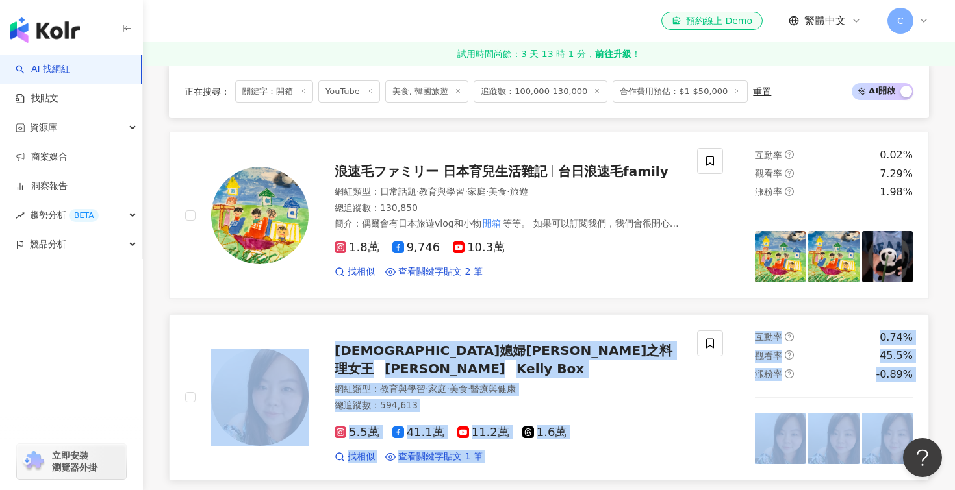
click at [392, 363] on span "韓國媳婦凱莉之料理女王" at bounding box center [504, 360] width 338 height 34
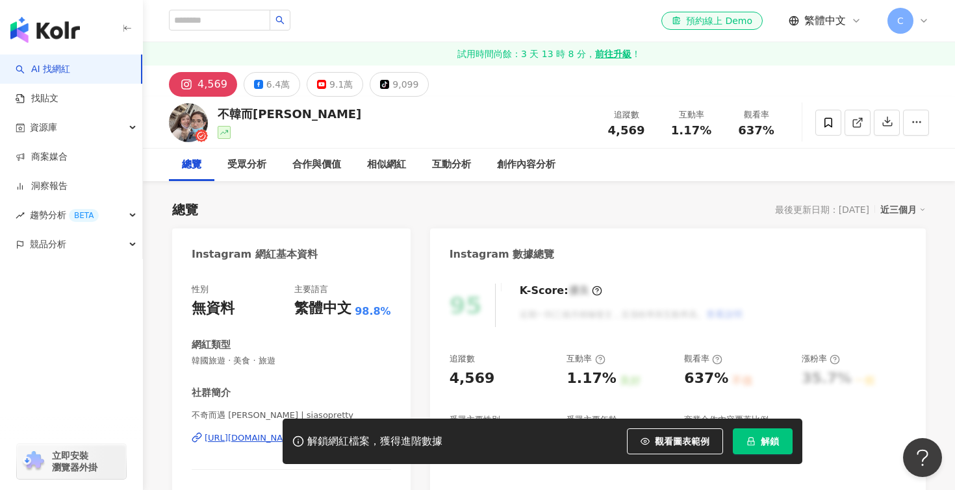
click at [291, 116] on div "不韓而栗BHEC" at bounding box center [290, 114] width 144 height 16
drag, startPoint x: 305, startPoint y: 112, endPoint x: 221, endPoint y: 114, distance: 83.8
click at [221, 114] on div "不韓而栗BHEC 追蹤數 4,569 互動率 1.17% 觀看率 637%" at bounding box center [549, 122] width 812 height 51
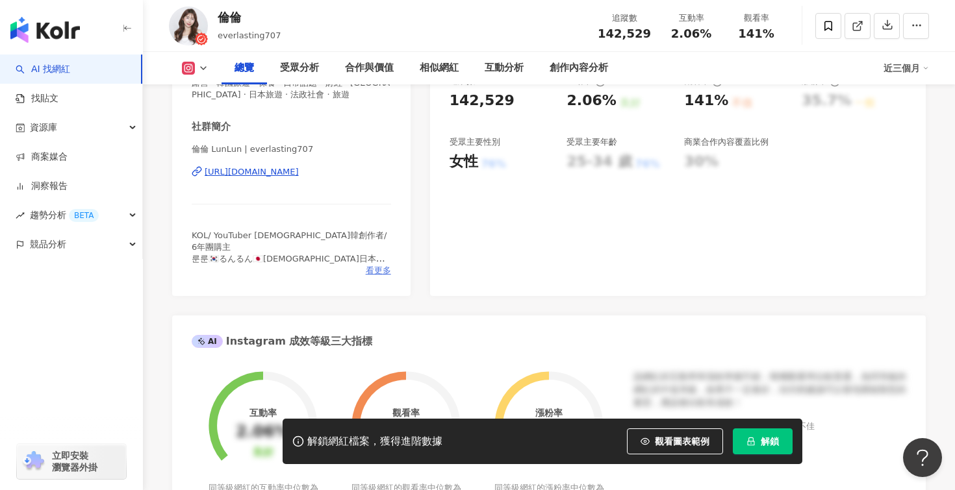
scroll to position [39, 0]
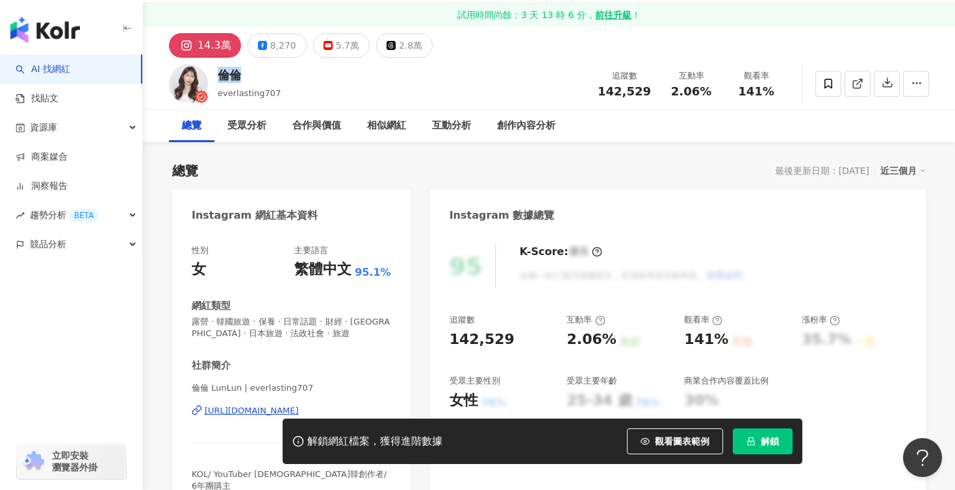
drag, startPoint x: 245, startPoint y: 73, endPoint x: 221, endPoint y: 73, distance: 23.4
click at [221, 73] on div "倫倫" at bounding box center [249, 75] width 63 height 16
